Goal: Task Accomplishment & Management: Manage account settings

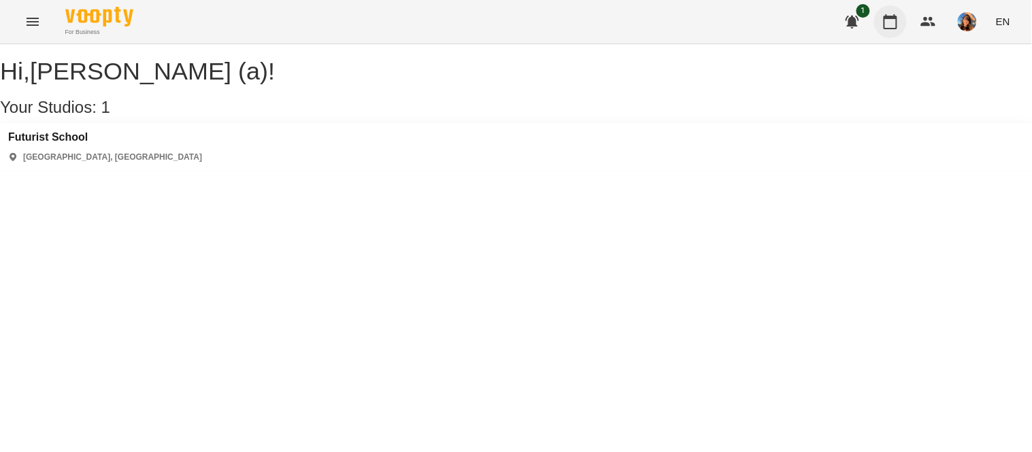
click at [883, 16] on icon "button" at bounding box center [890, 22] width 16 height 16
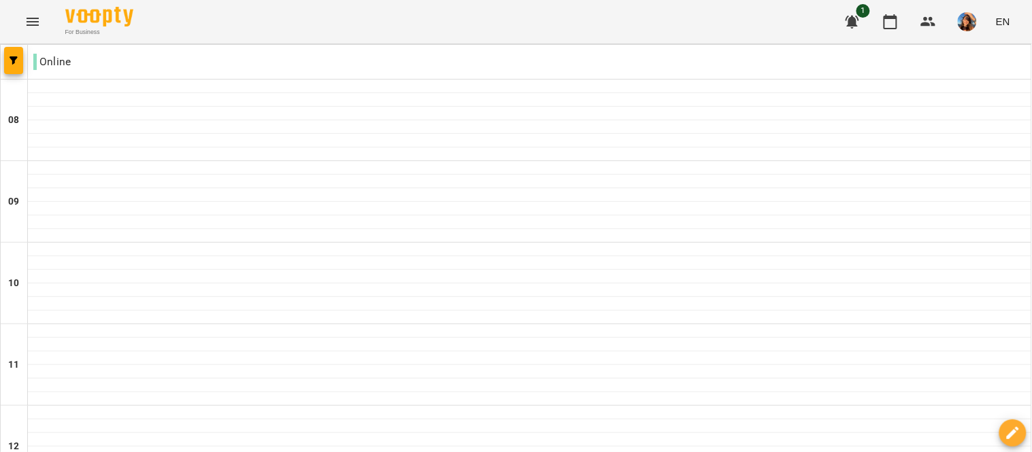
scroll to position [192, 0]
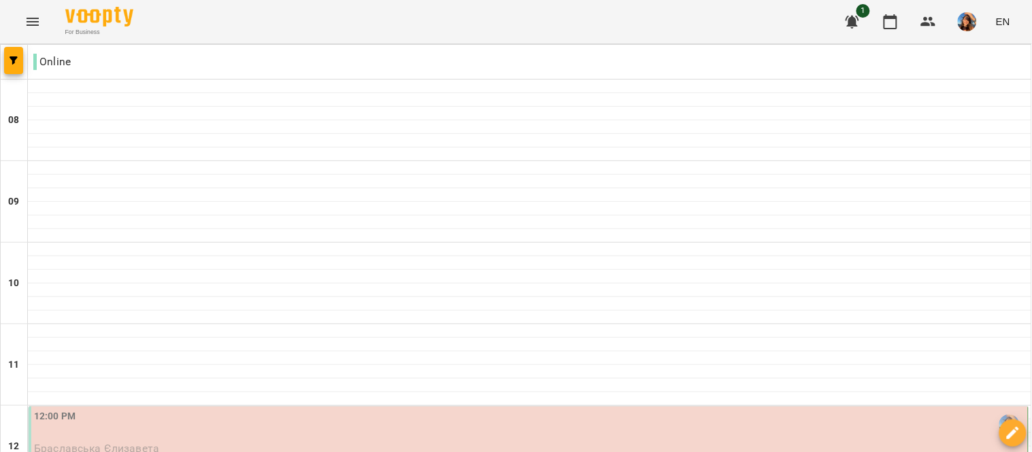
scroll to position [244, 0]
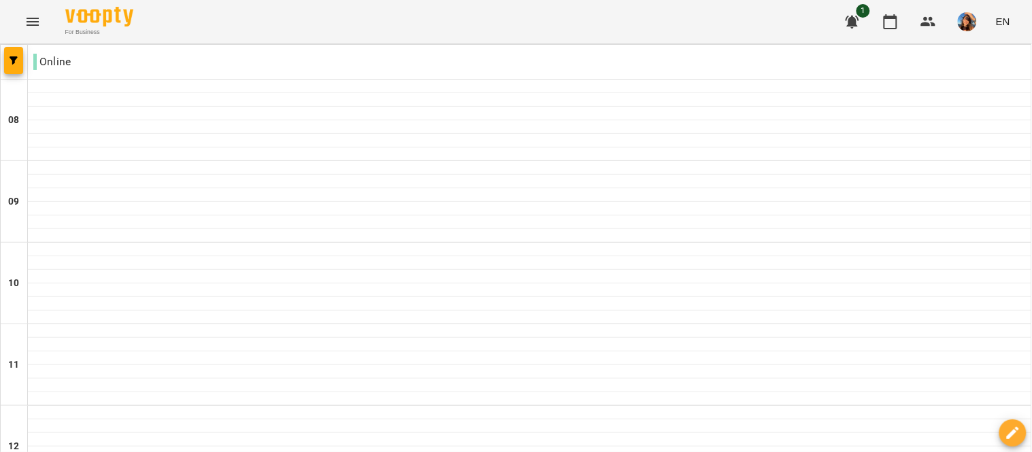
scroll to position [475, 0]
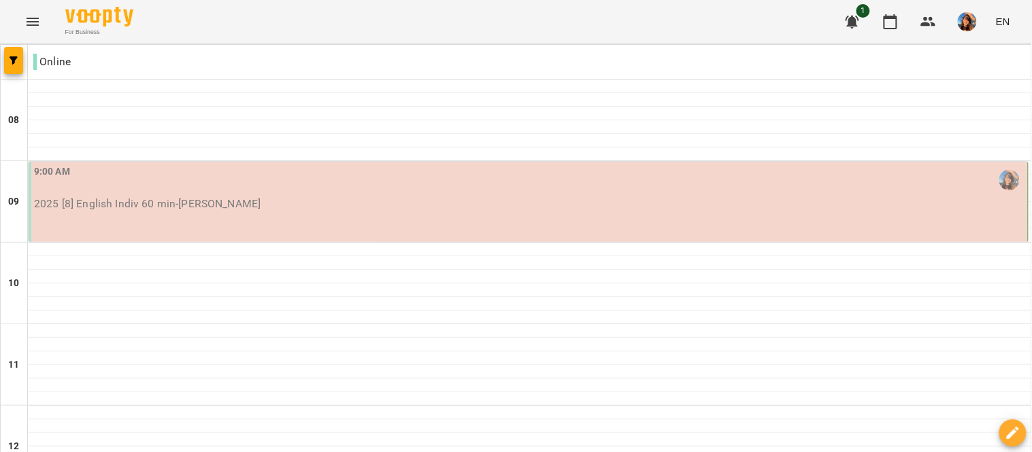
scroll to position [942, 0]
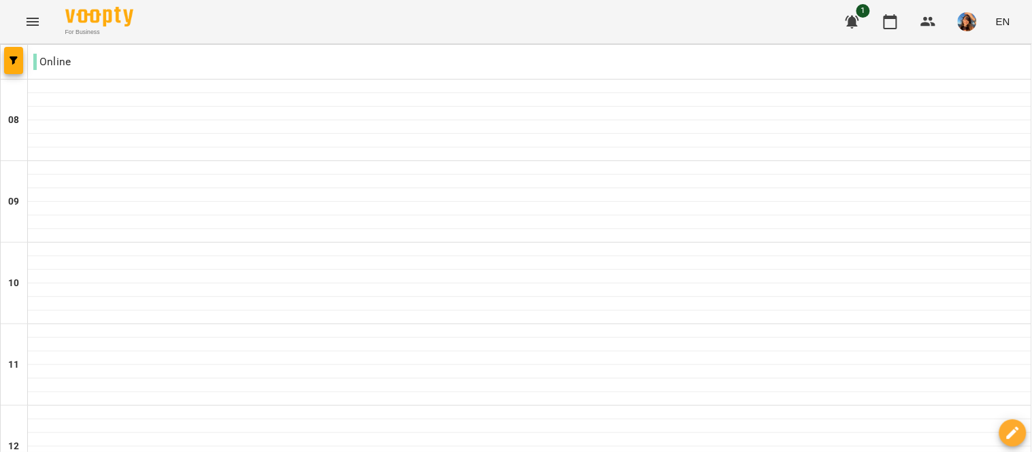
scroll to position [819, 0]
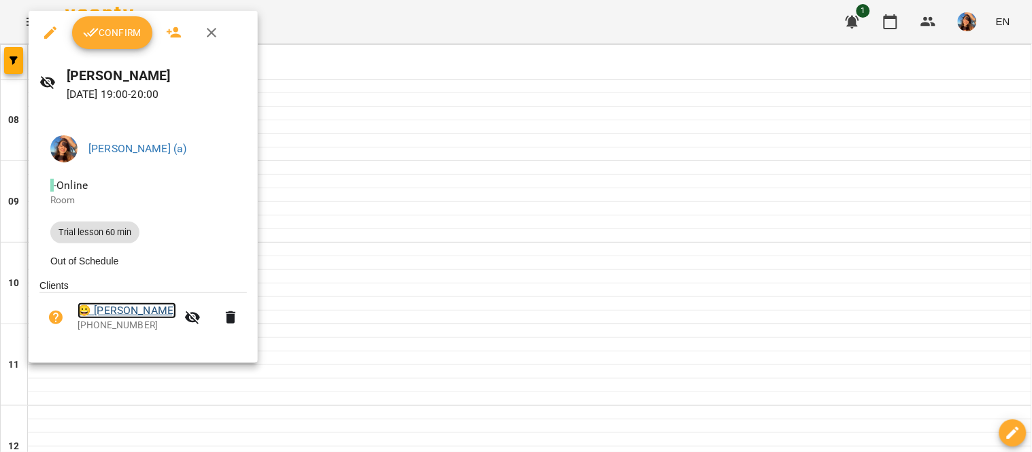
click at [126, 314] on link "😀 [PERSON_NAME]" at bounding box center [127, 311] width 99 height 16
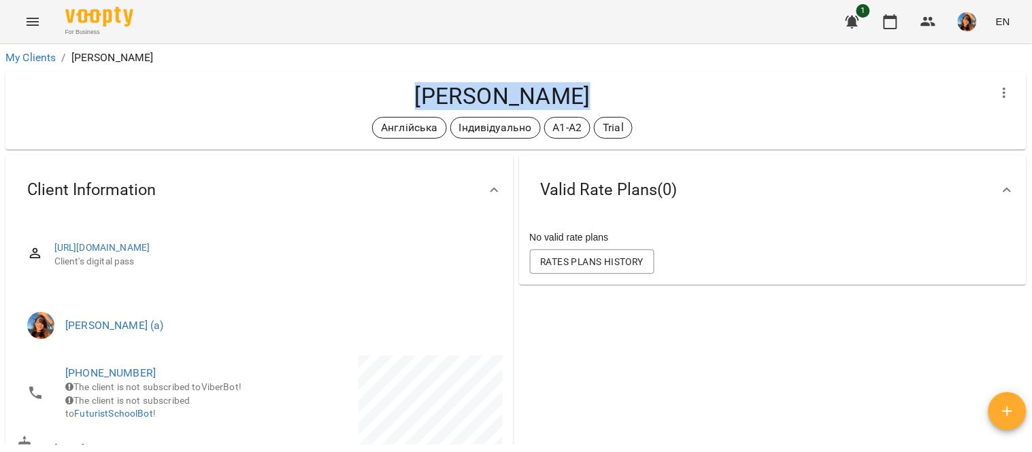
drag, startPoint x: 588, startPoint y: 90, endPoint x: 395, endPoint y: 90, distance: 192.5
click at [395, 90] on h4 "[PERSON_NAME]" at bounding box center [502, 96] width 972 height 28
copy h4 "[PERSON_NAME]"
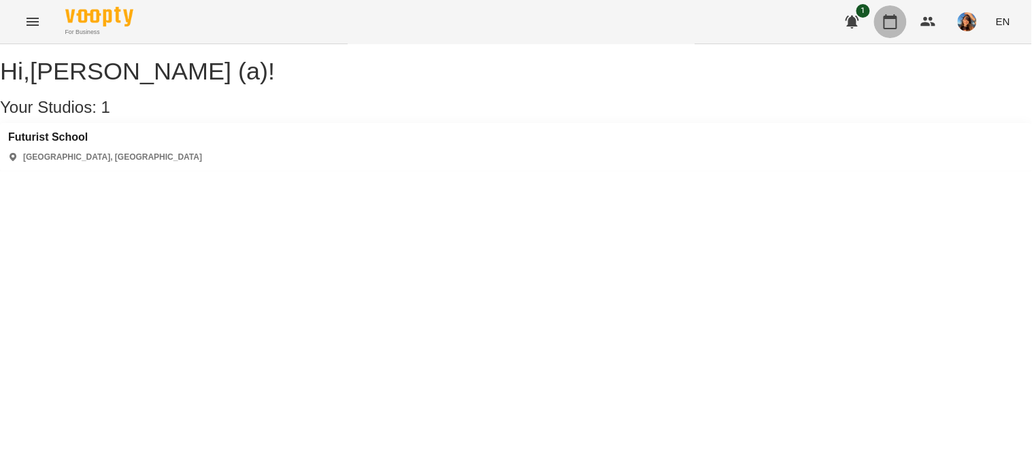
click at [885, 29] on icon "button" at bounding box center [890, 22] width 16 height 16
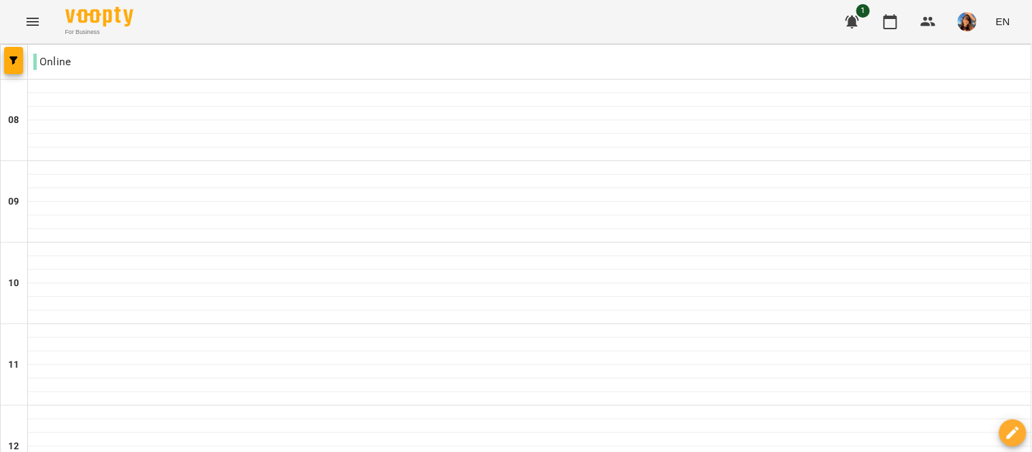
scroll to position [856, 0]
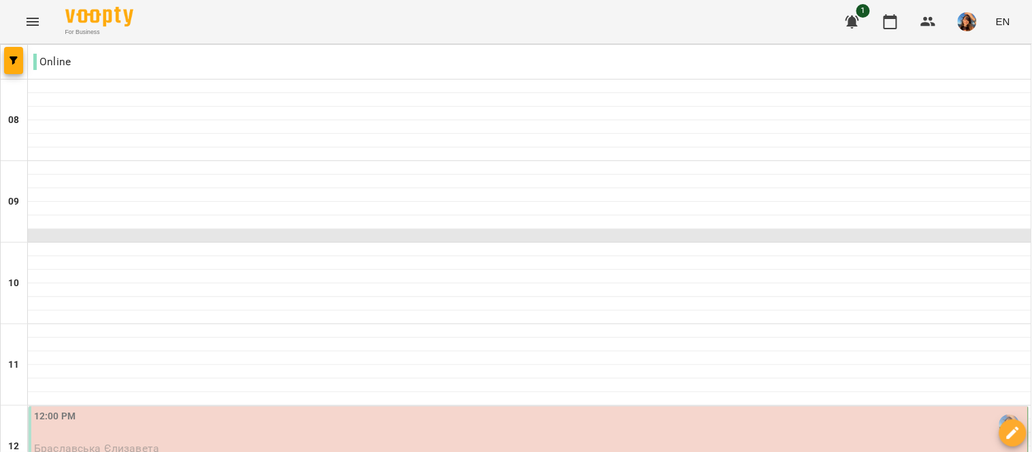
scroll to position [195, 0]
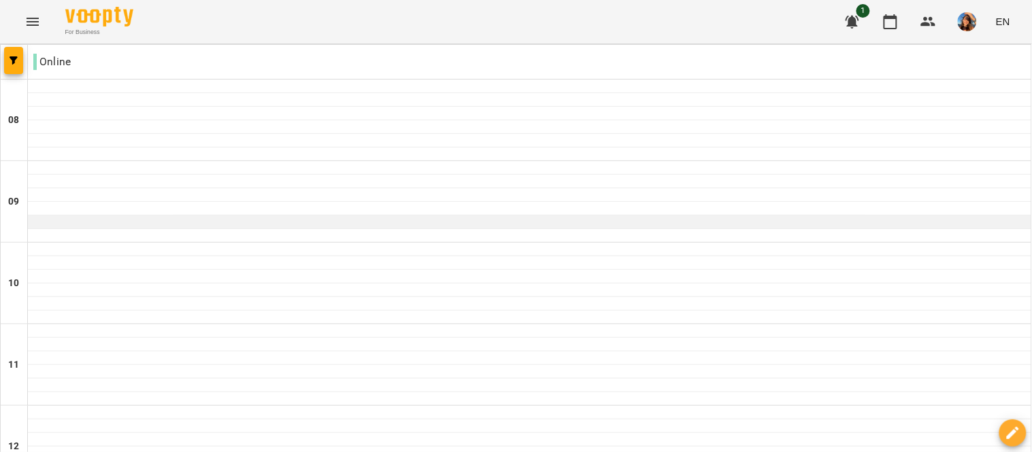
scroll to position [853, 0]
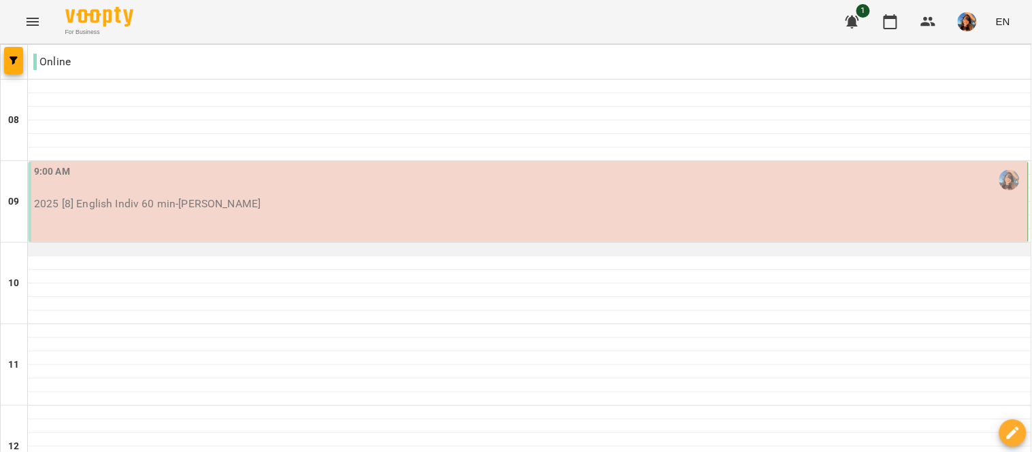
scroll to position [942, 0]
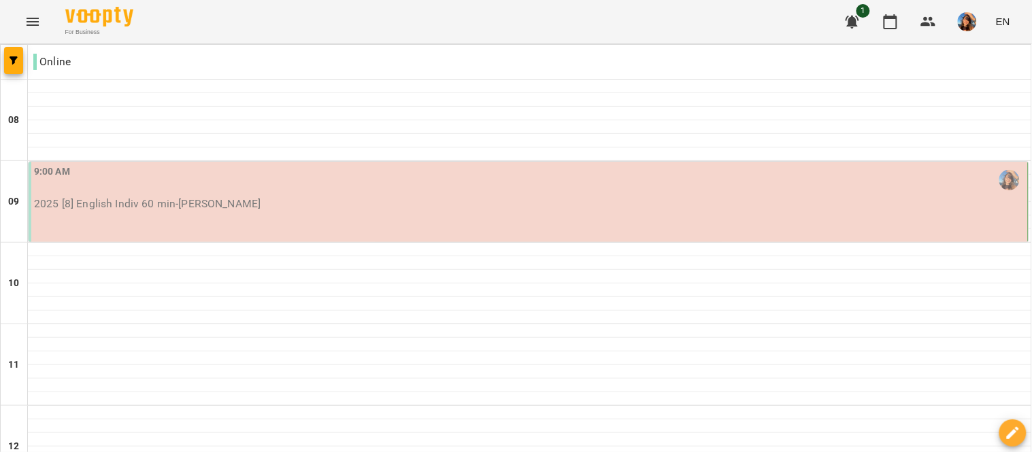
click at [486, 207] on p "2025 [8] English Indiv 60 min - Бердник Ріната" at bounding box center [529, 204] width 991 height 16
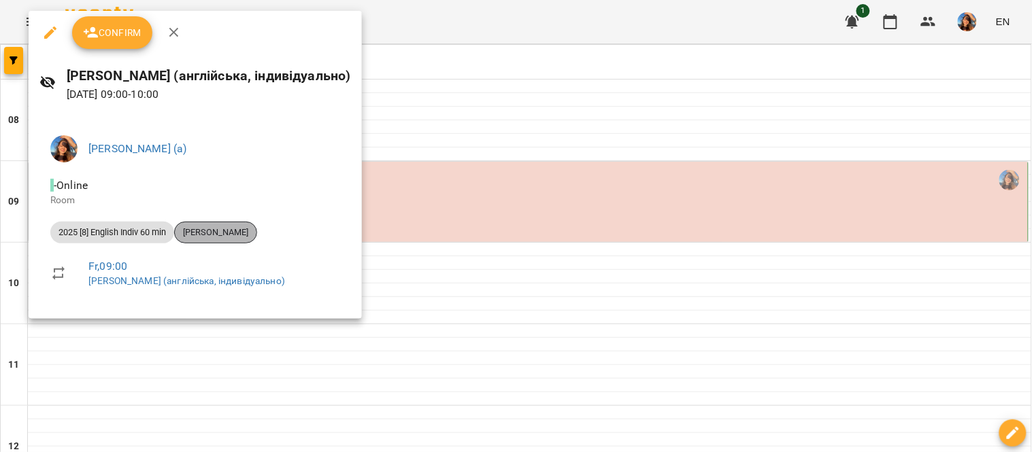
click at [201, 230] on span "[PERSON_NAME]" at bounding box center [216, 233] width 82 height 12
